Goal: Feedback & Contribution: Submit feedback/report problem

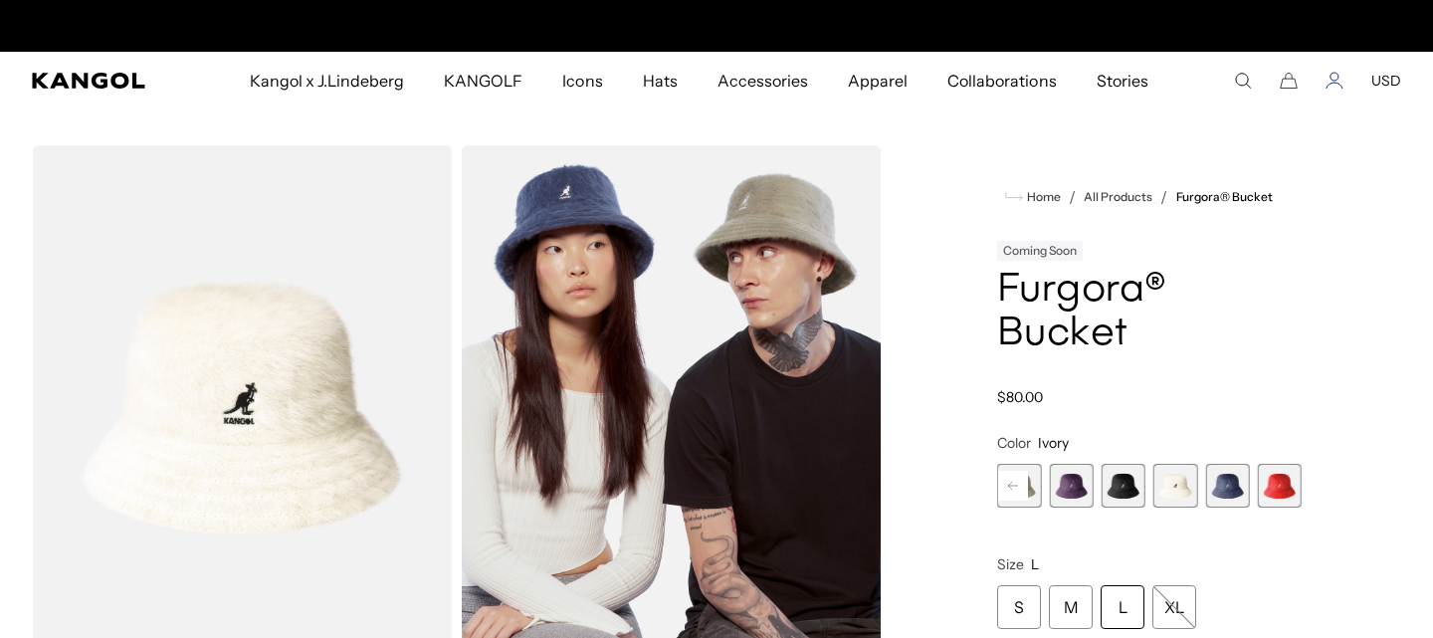
scroll to position [0, 409]
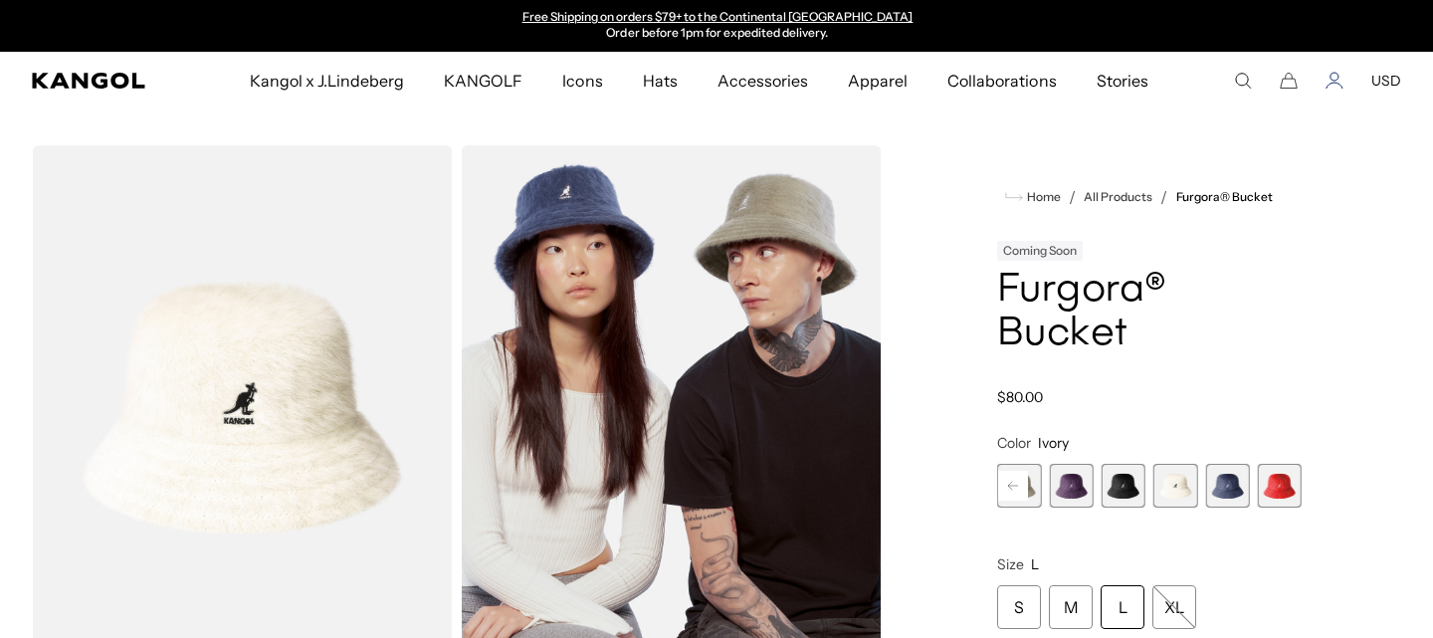
click at [1340, 79] on icon "Account" at bounding box center [1335, 81] width 18 height 18
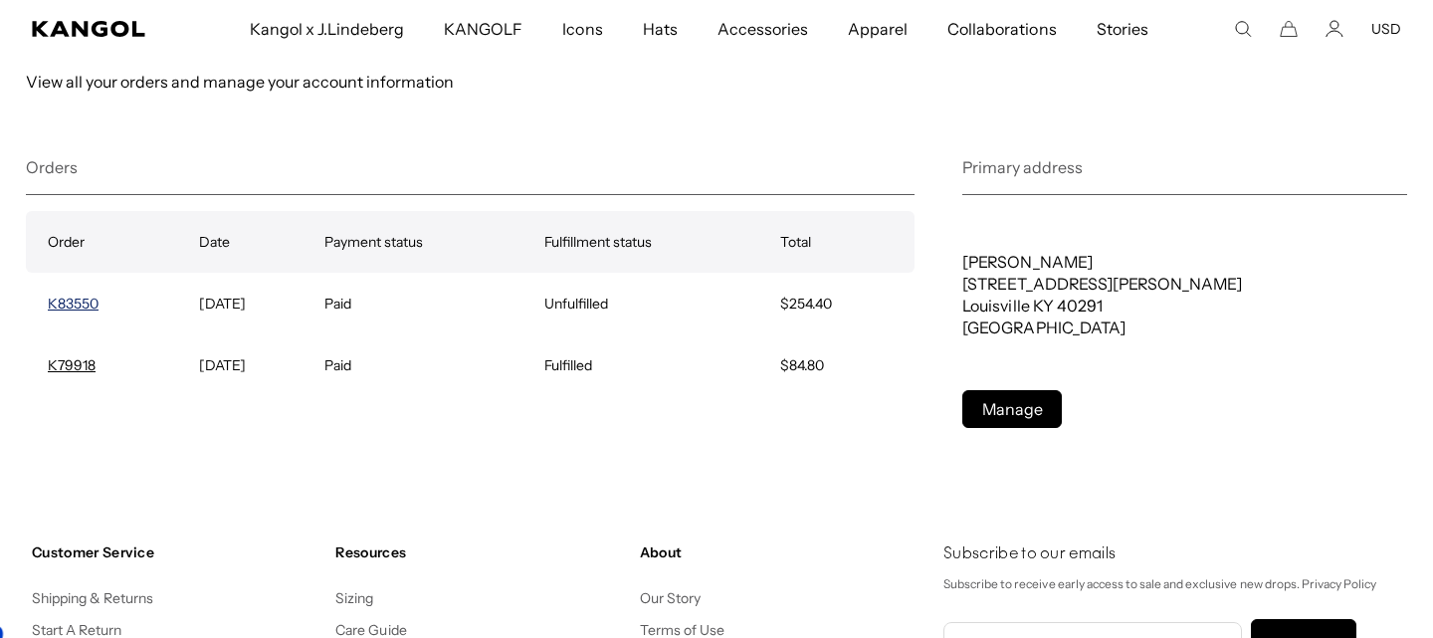
scroll to position [0, 409]
click at [78, 303] on link "K83550" at bounding box center [73, 304] width 51 height 18
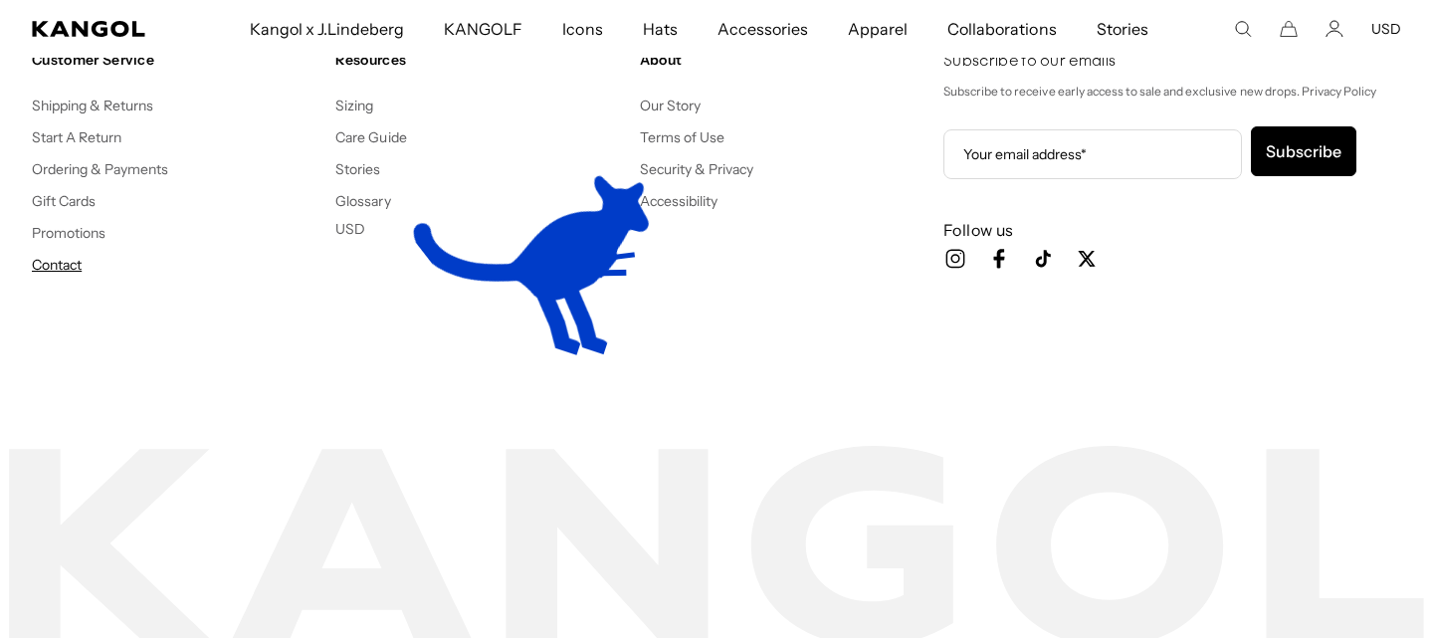
click at [72, 266] on link "Contact" at bounding box center [57, 265] width 50 height 18
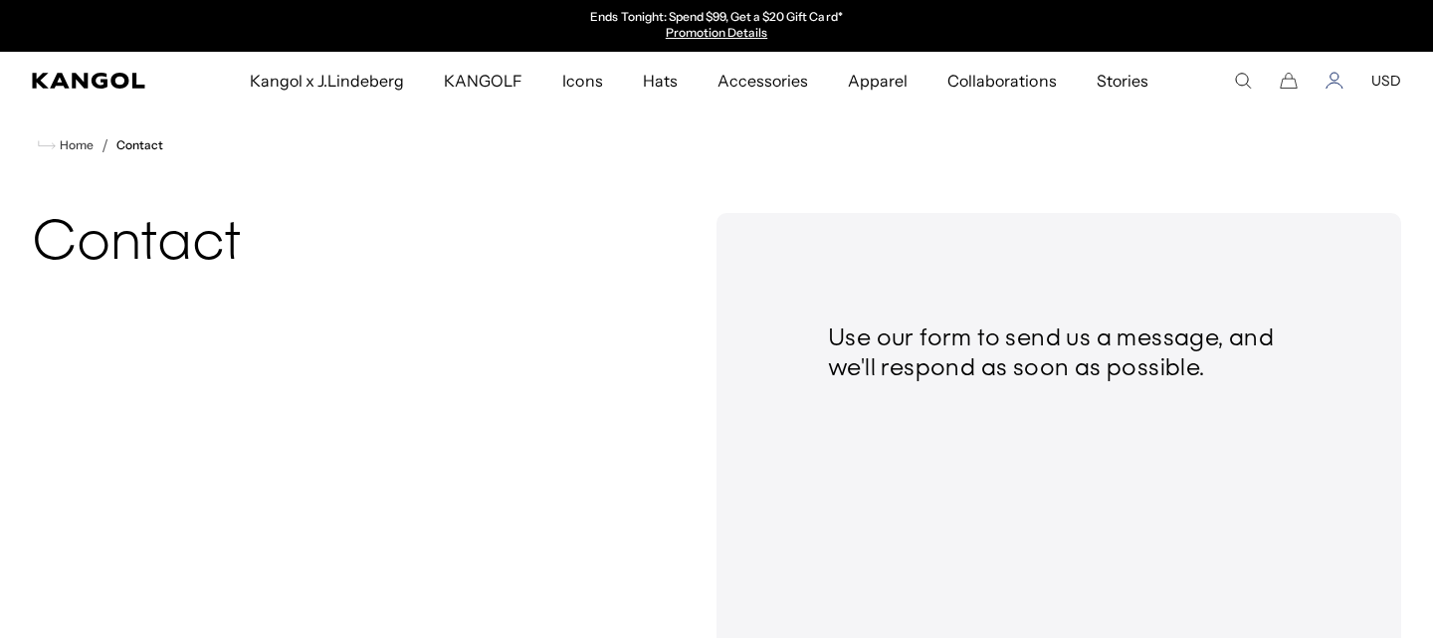
click at [1342, 80] on icon "Account" at bounding box center [1335, 81] width 18 height 18
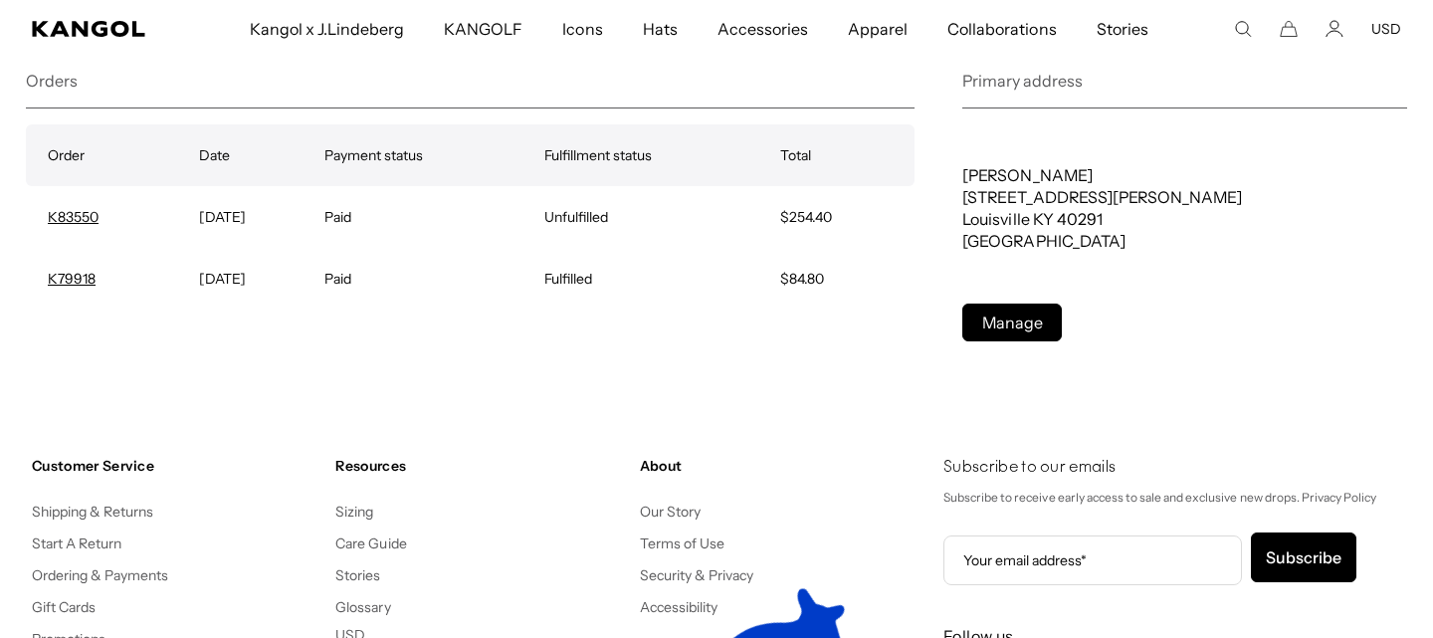
scroll to position [425, 0]
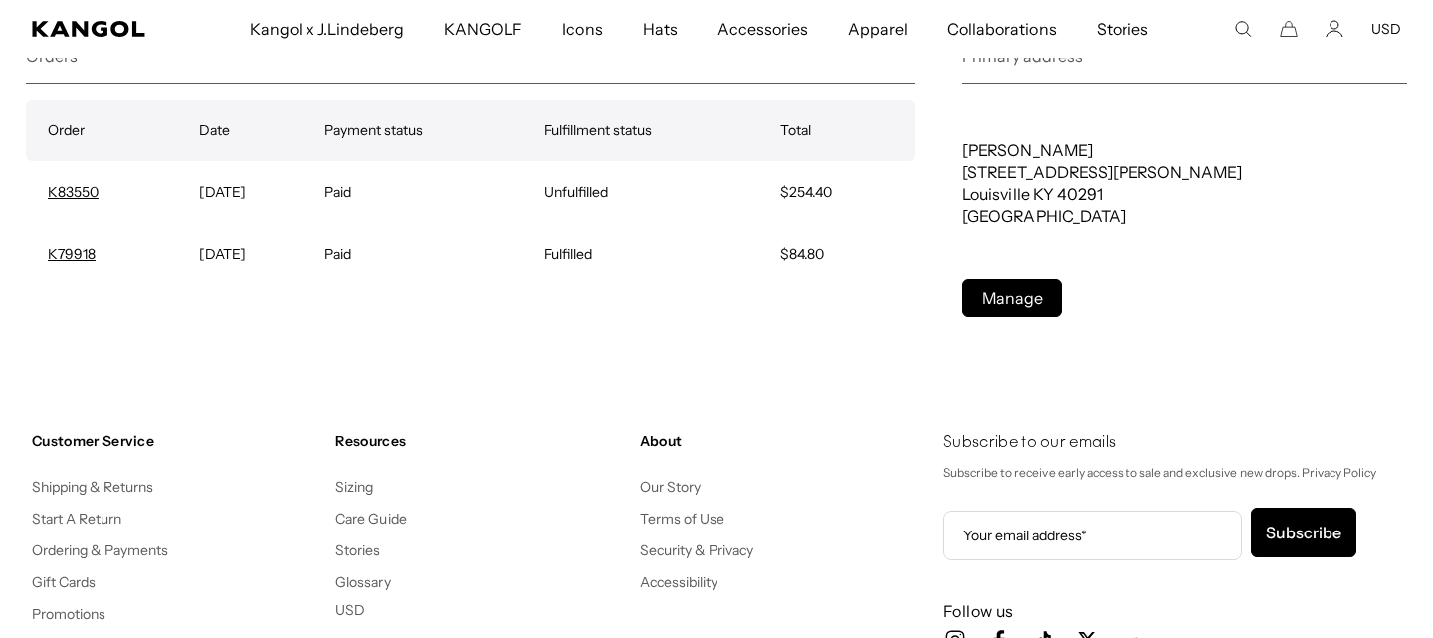
click at [105, 186] on td "K83550" at bounding box center [112, 192] width 173 height 62
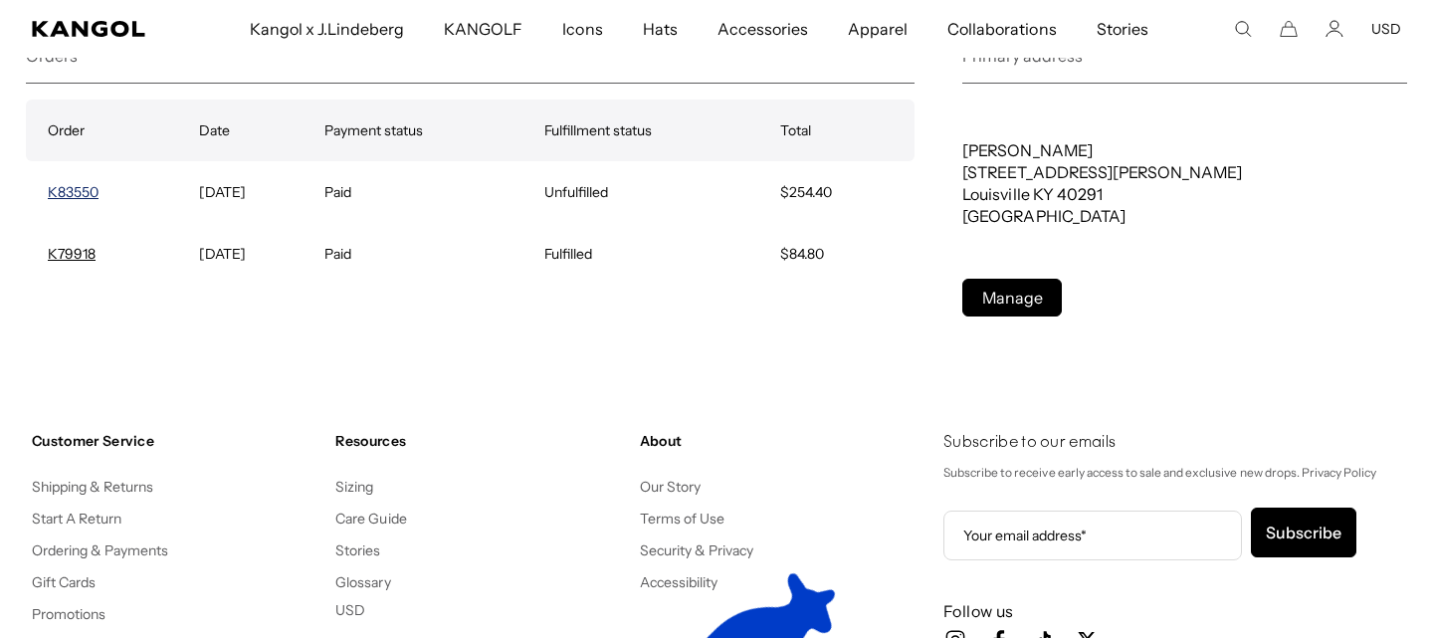
click at [75, 188] on link "K83550" at bounding box center [73, 192] width 51 height 18
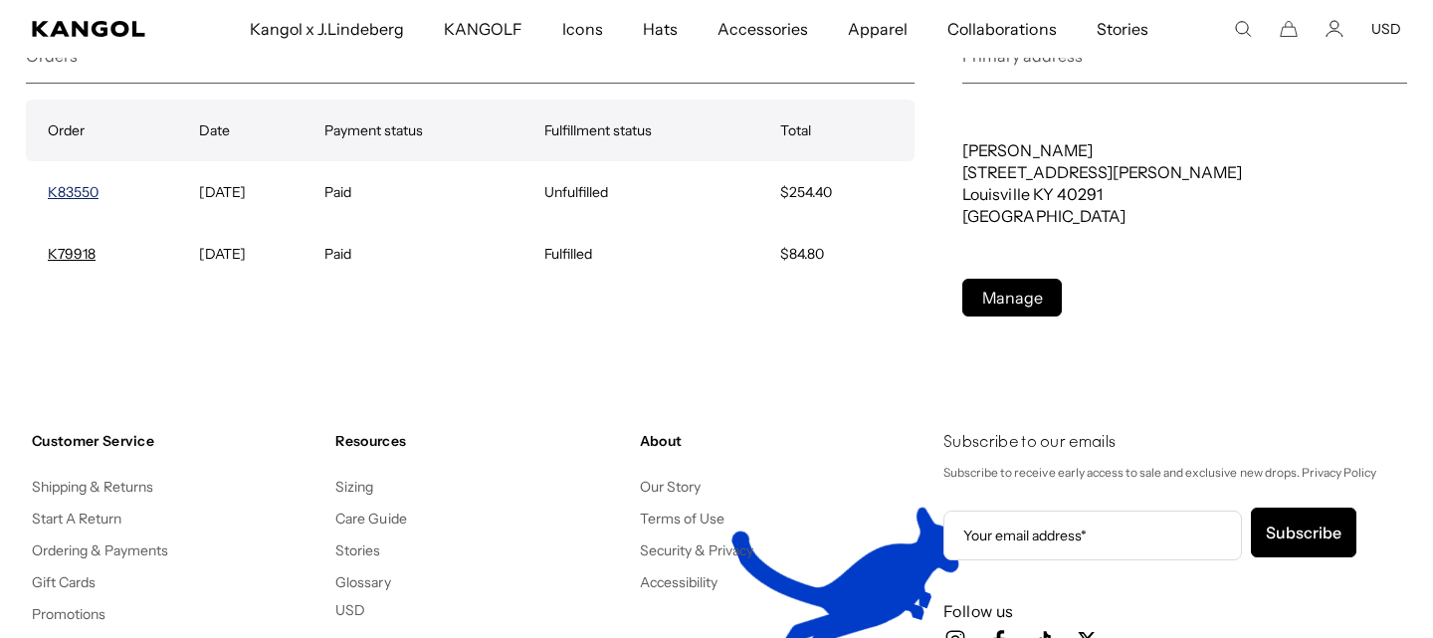
scroll to position [0, 0]
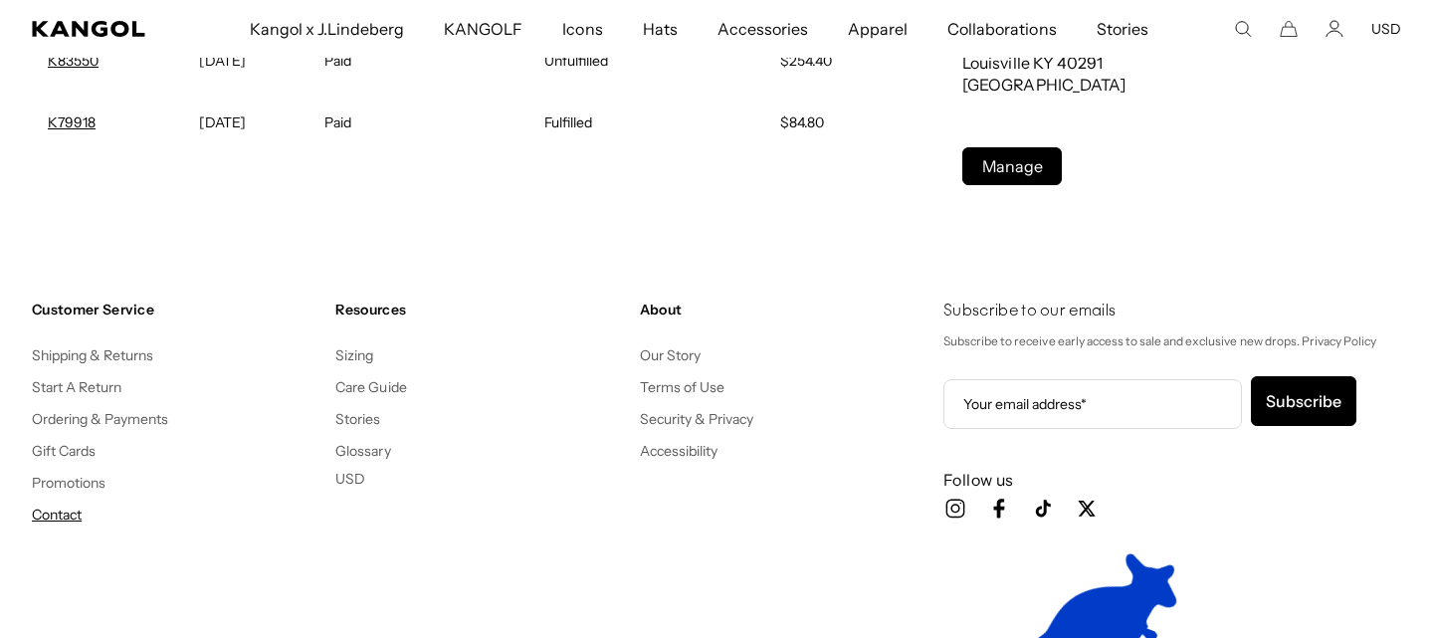
click at [71, 509] on link "Contact" at bounding box center [57, 515] width 50 height 18
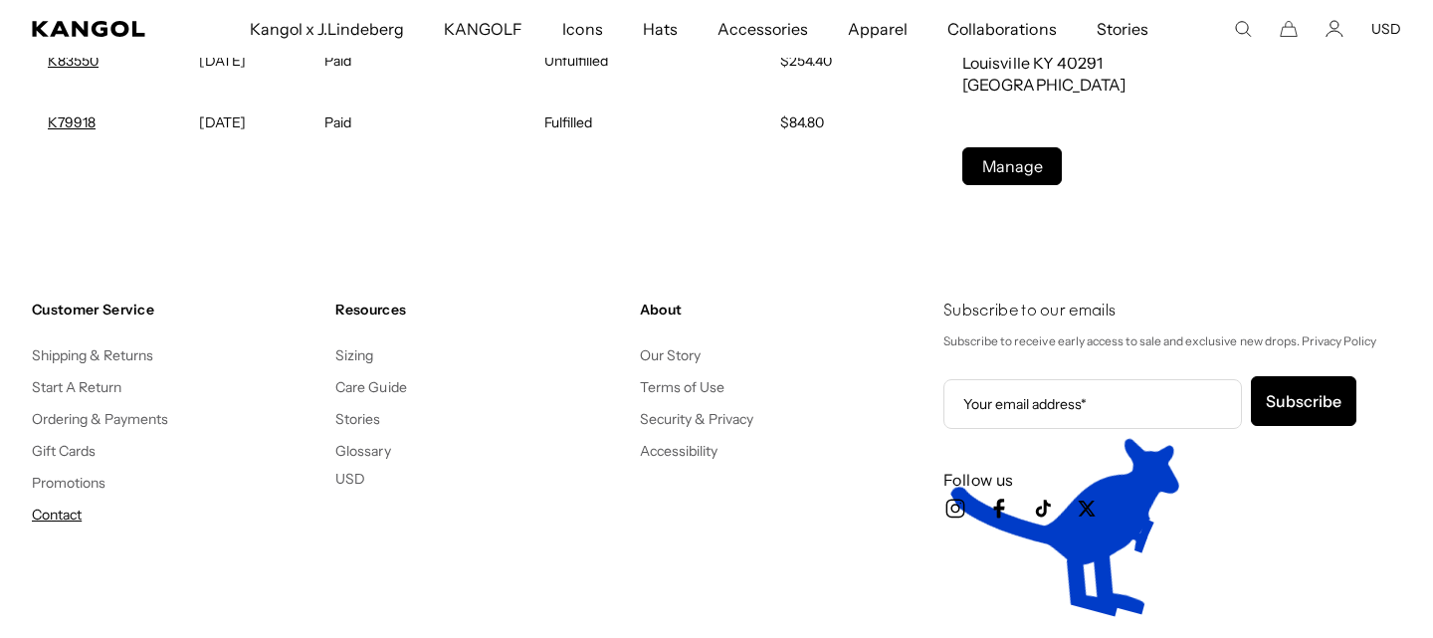
scroll to position [0, 409]
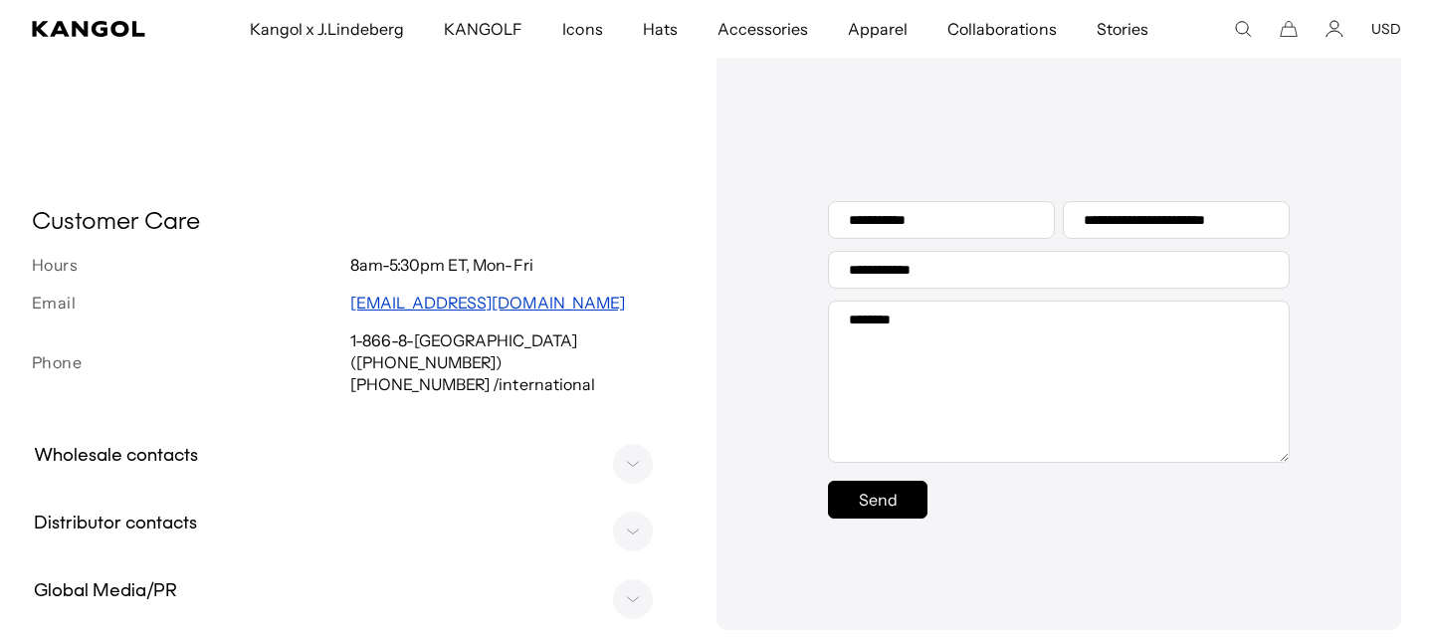
scroll to position [0, 409]
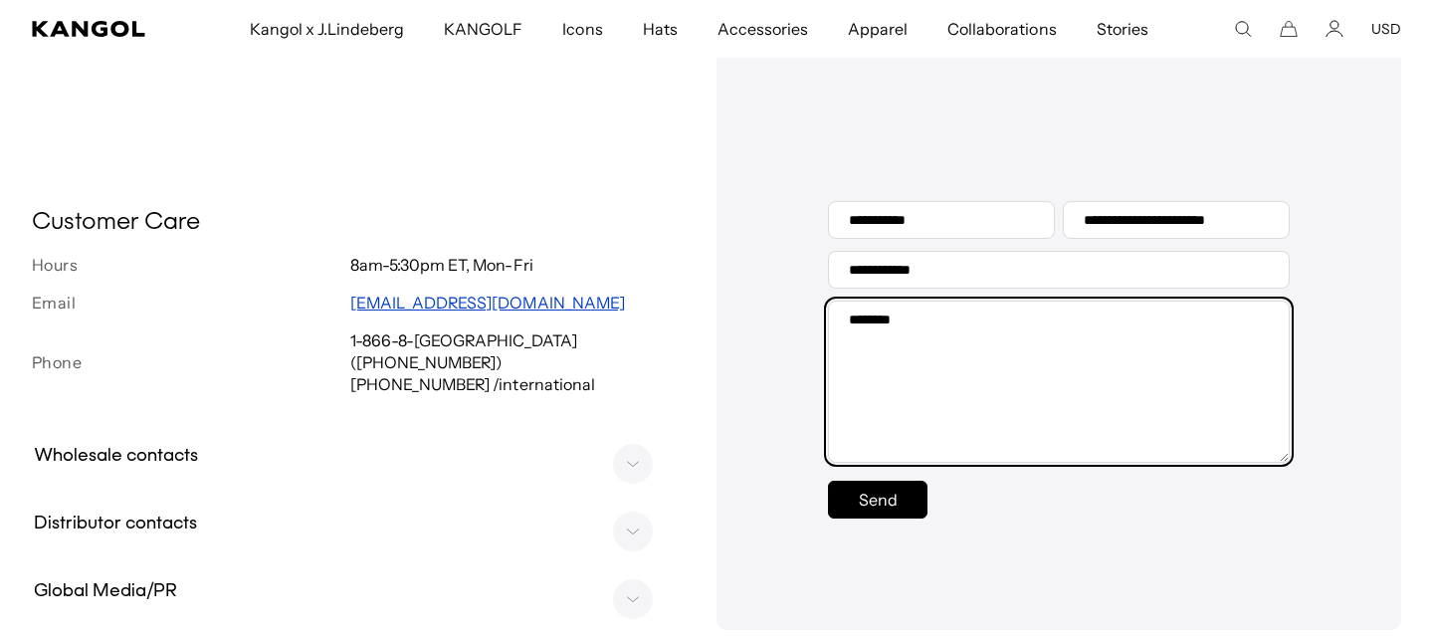
click at [970, 321] on textarea "Message" at bounding box center [1059, 382] width 462 height 162
paste textarea "*******"
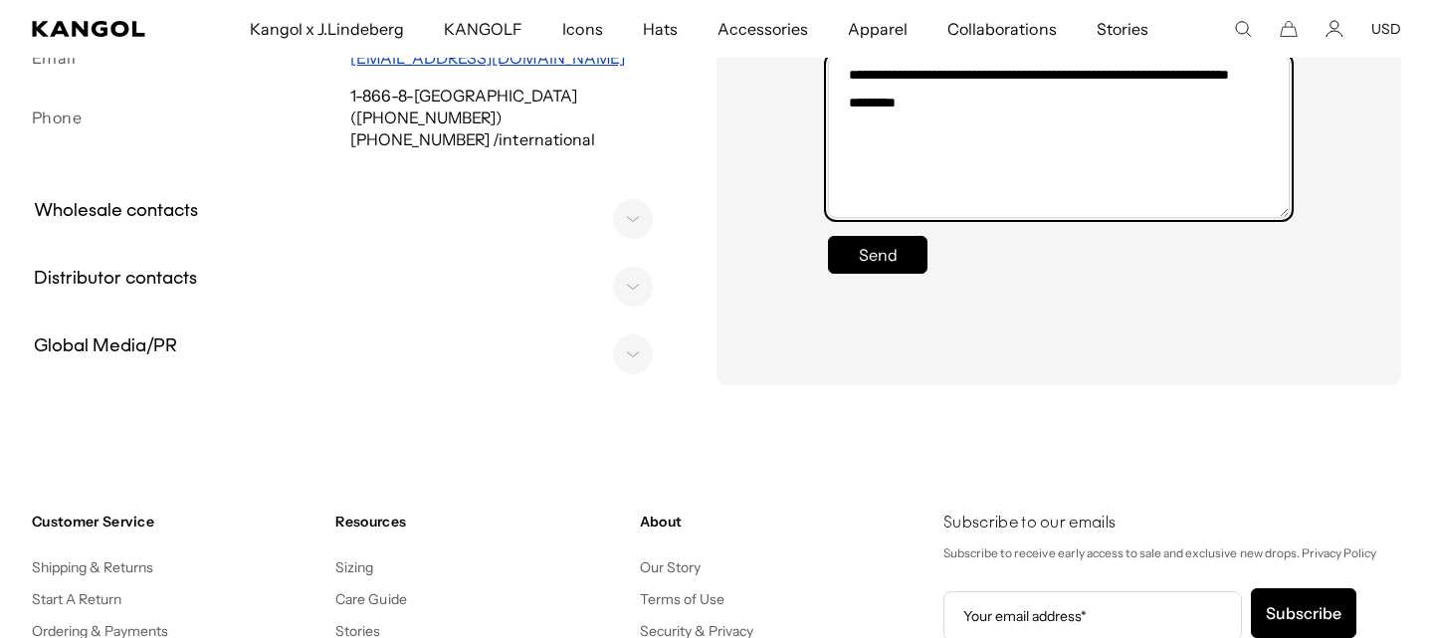
scroll to position [825, 0]
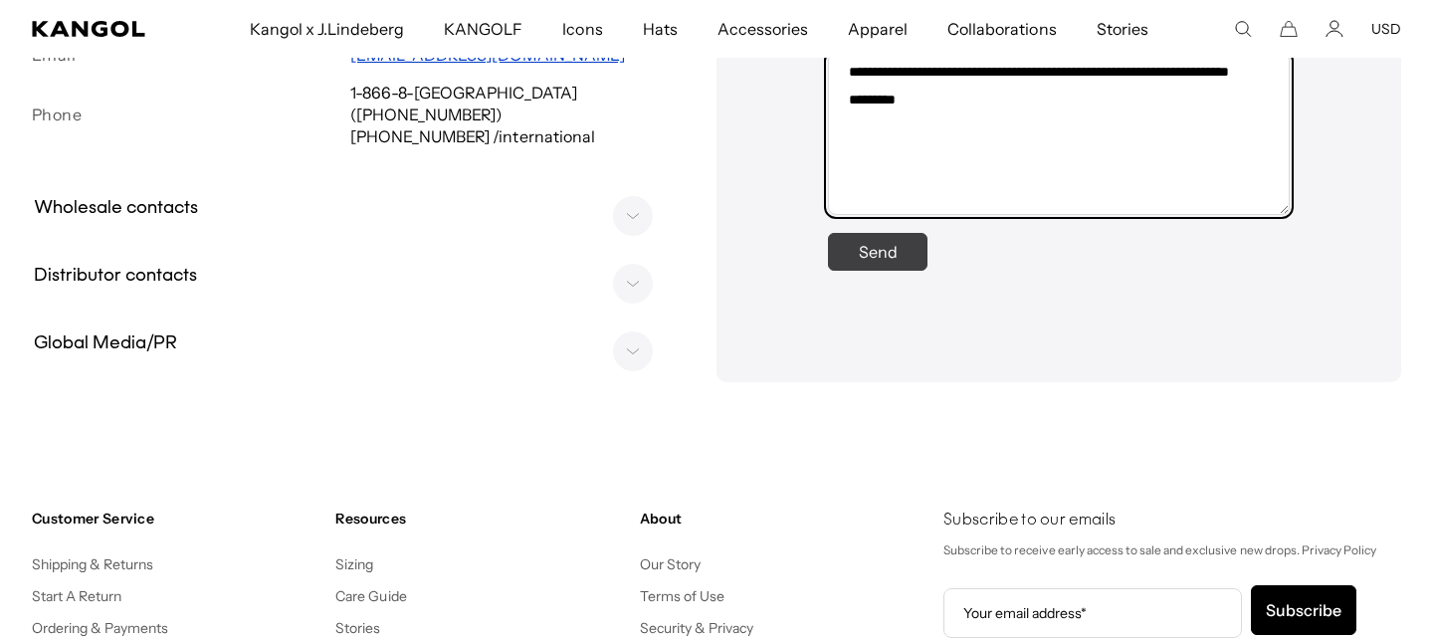
type textarea "**********"
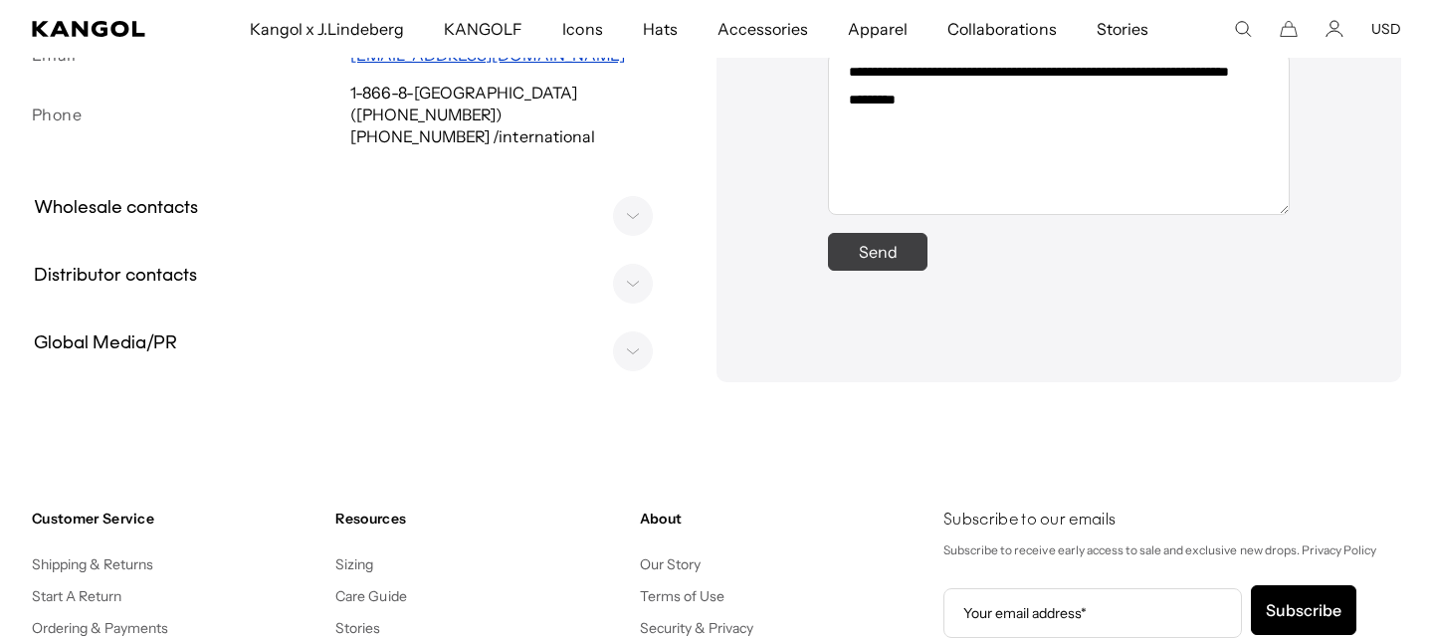
click at [885, 253] on button "Send" at bounding box center [878, 252] width 100 height 38
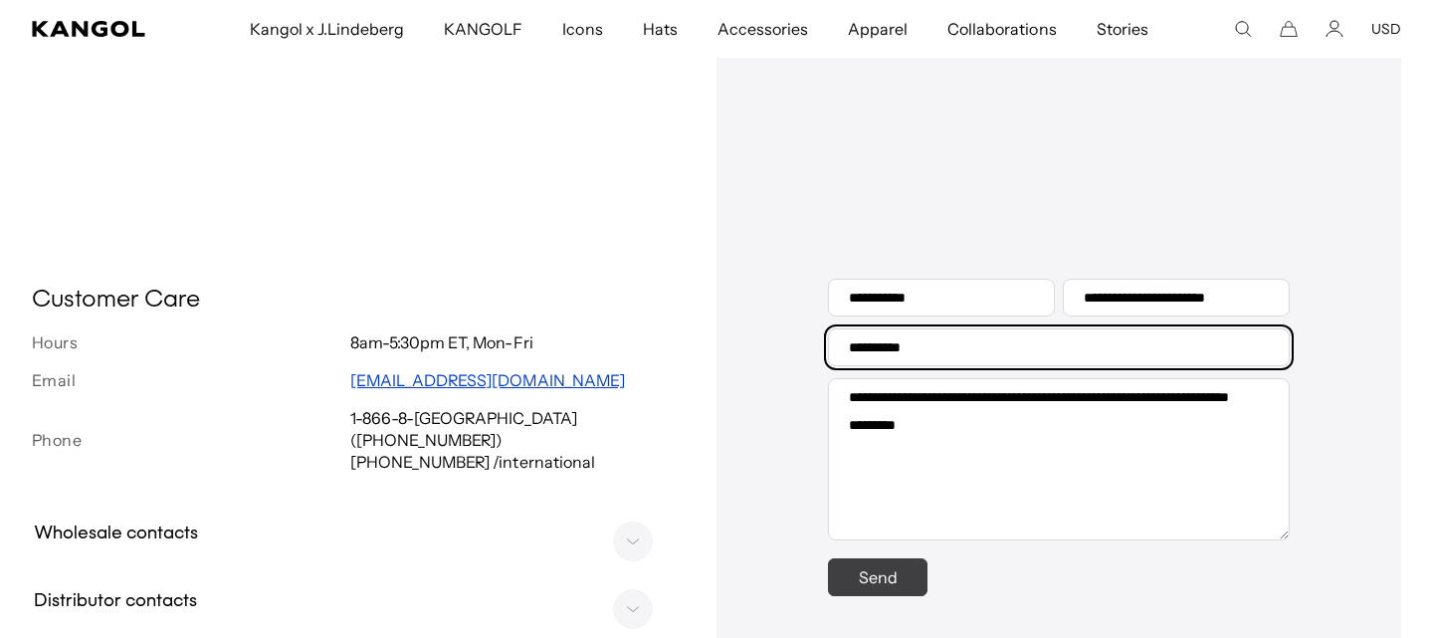
scroll to position [0, 409]
type input "**********"
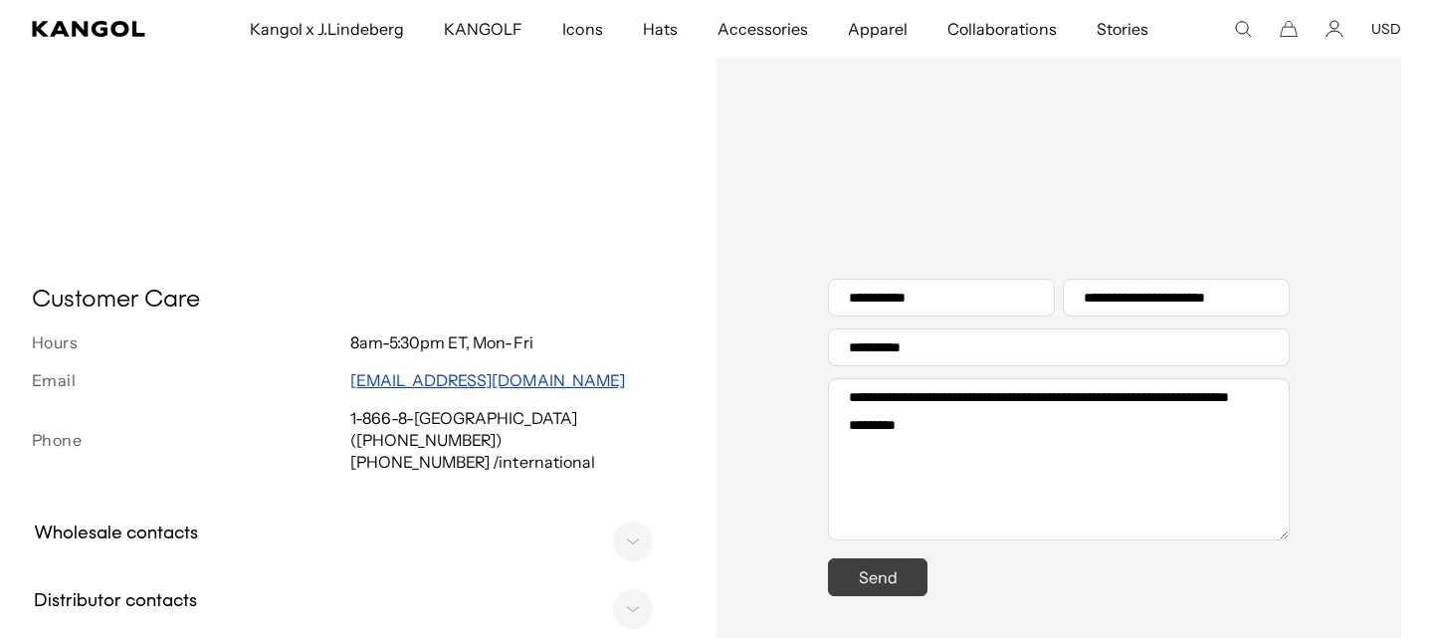
click at [890, 584] on button "Send" at bounding box center [878, 577] width 100 height 38
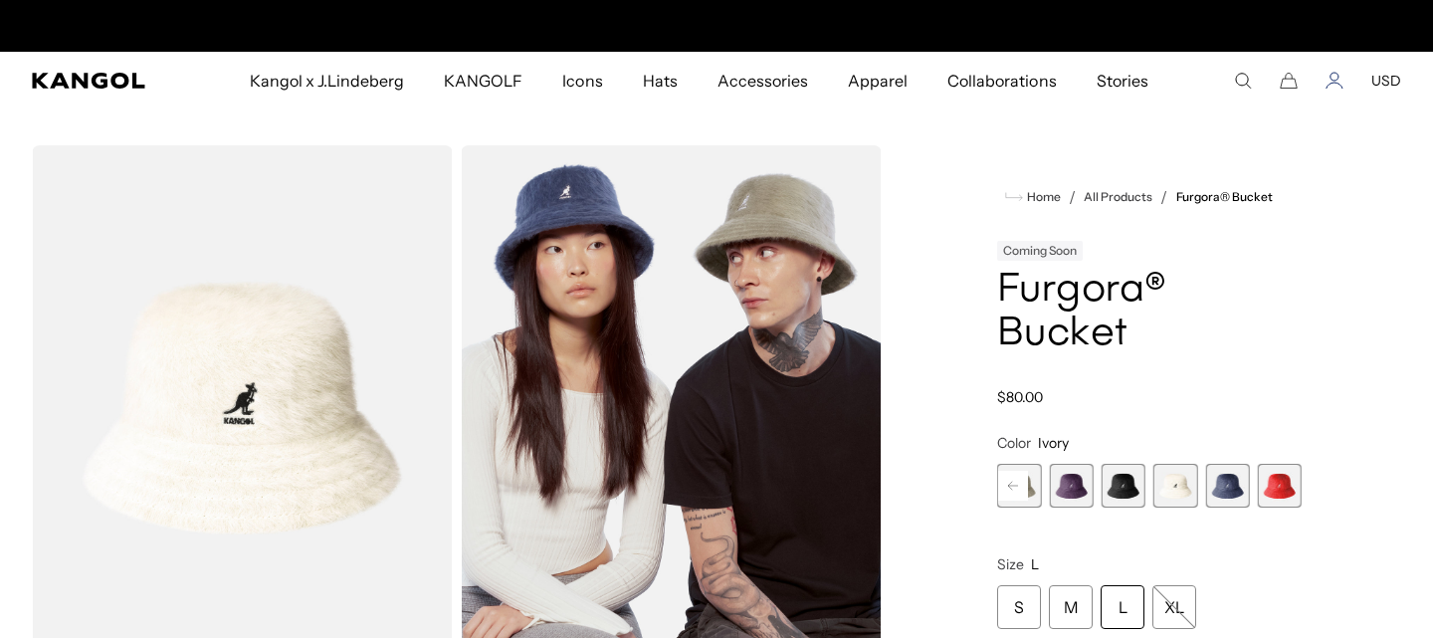
scroll to position [0, 409]
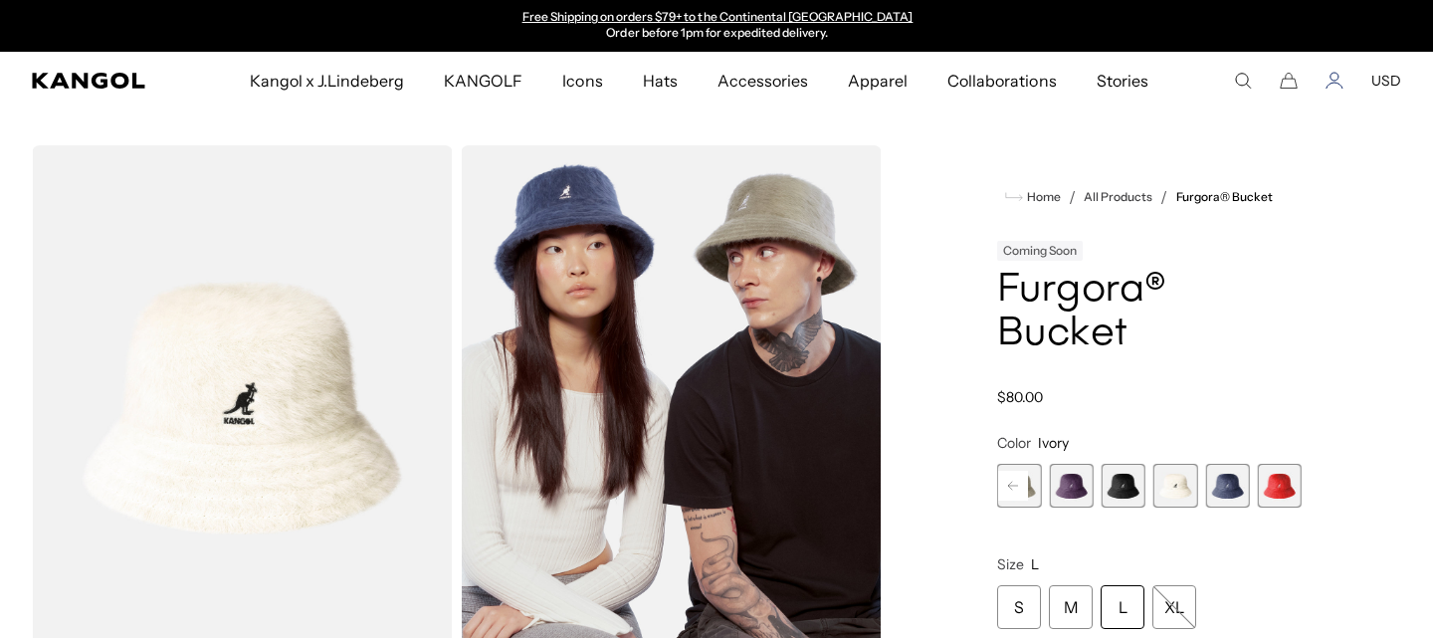
click at [1336, 76] on icon "Account" at bounding box center [1335, 81] width 18 height 18
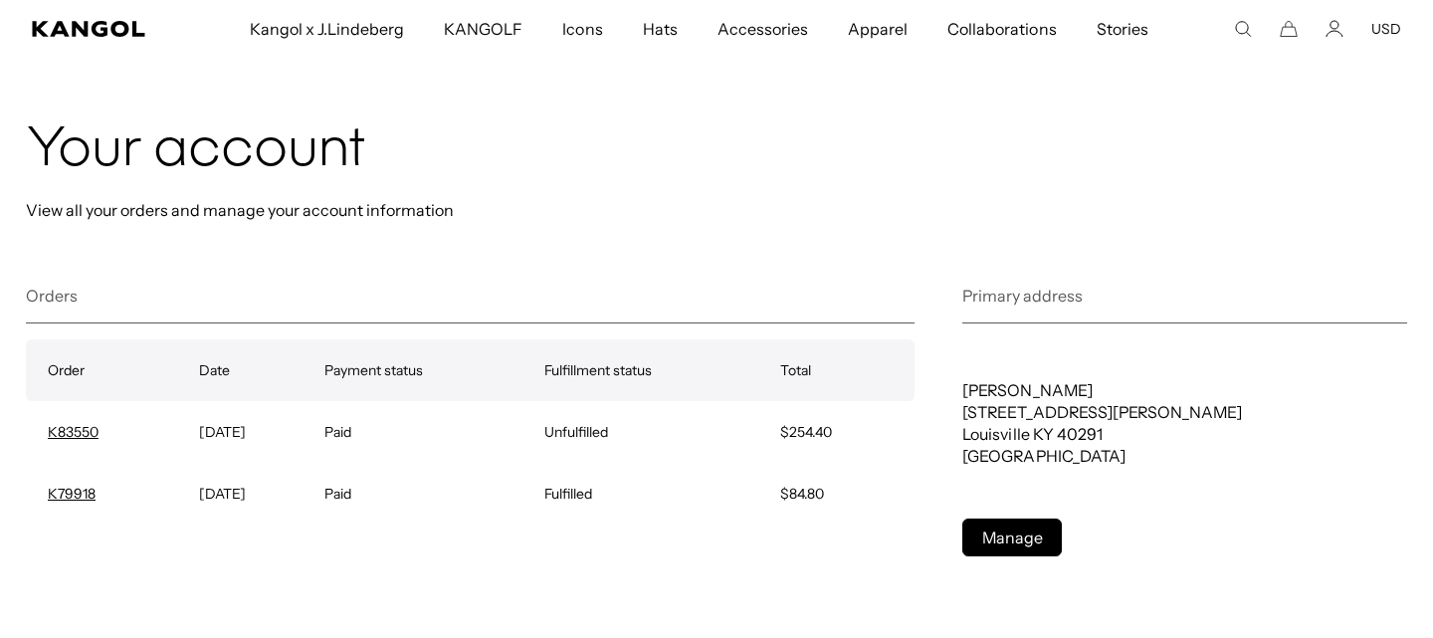
scroll to position [0, 409]
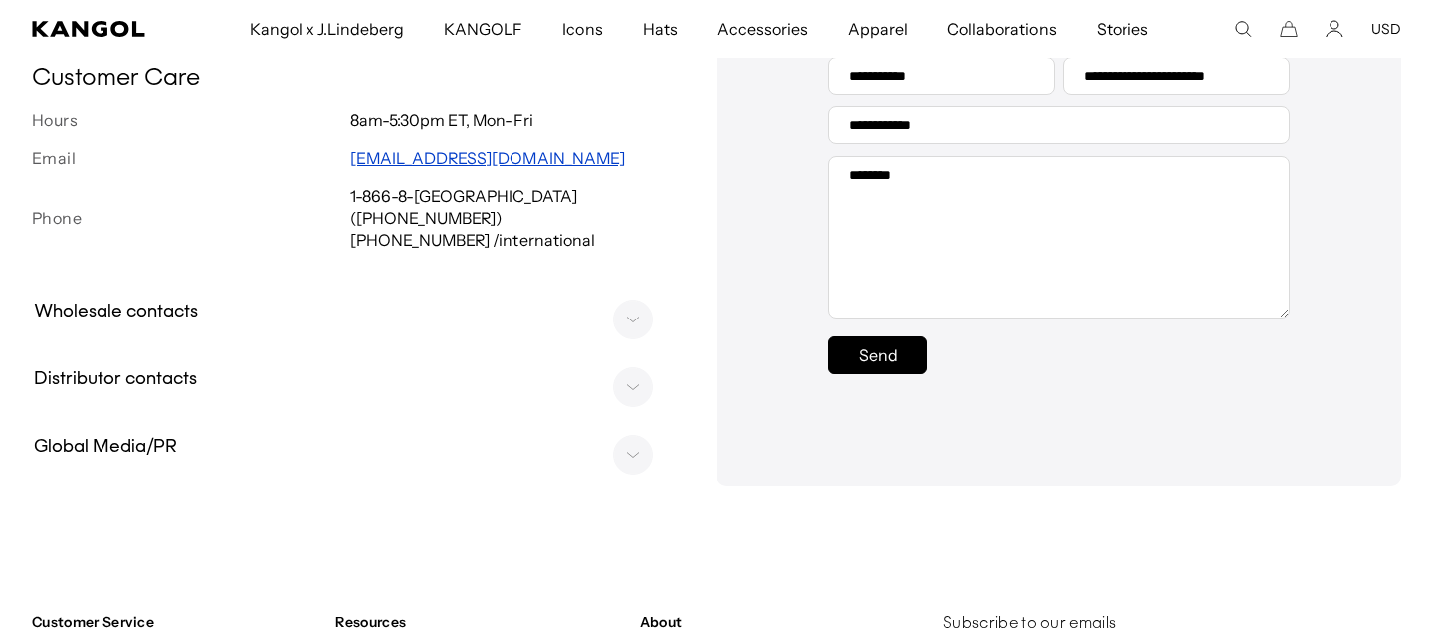
scroll to position [0, 409]
